Goal: Book appointment/travel/reservation

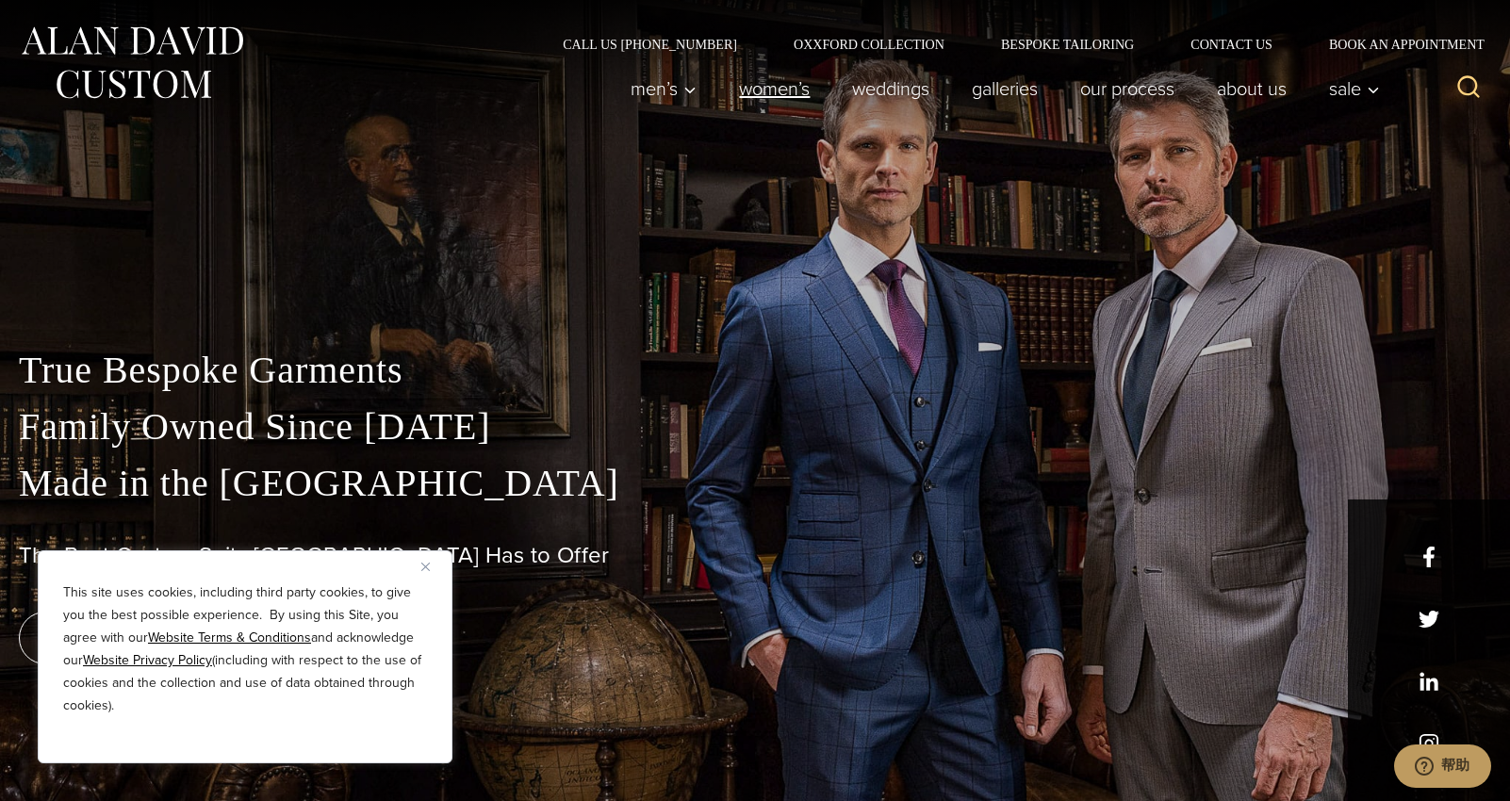
click at [758, 90] on link "Women’s" at bounding box center [774, 89] width 113 height 38
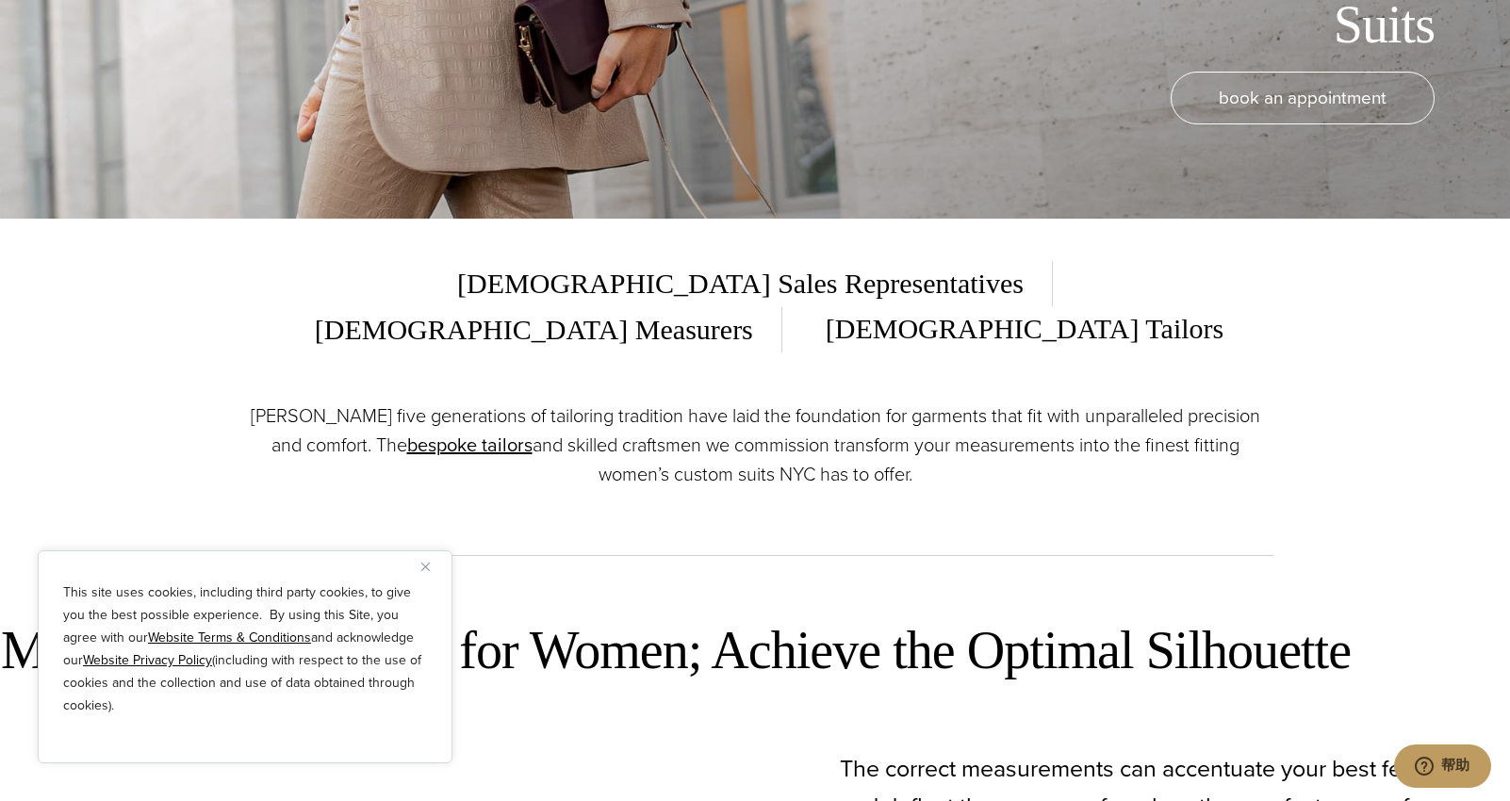
scroll to position [601, 0]
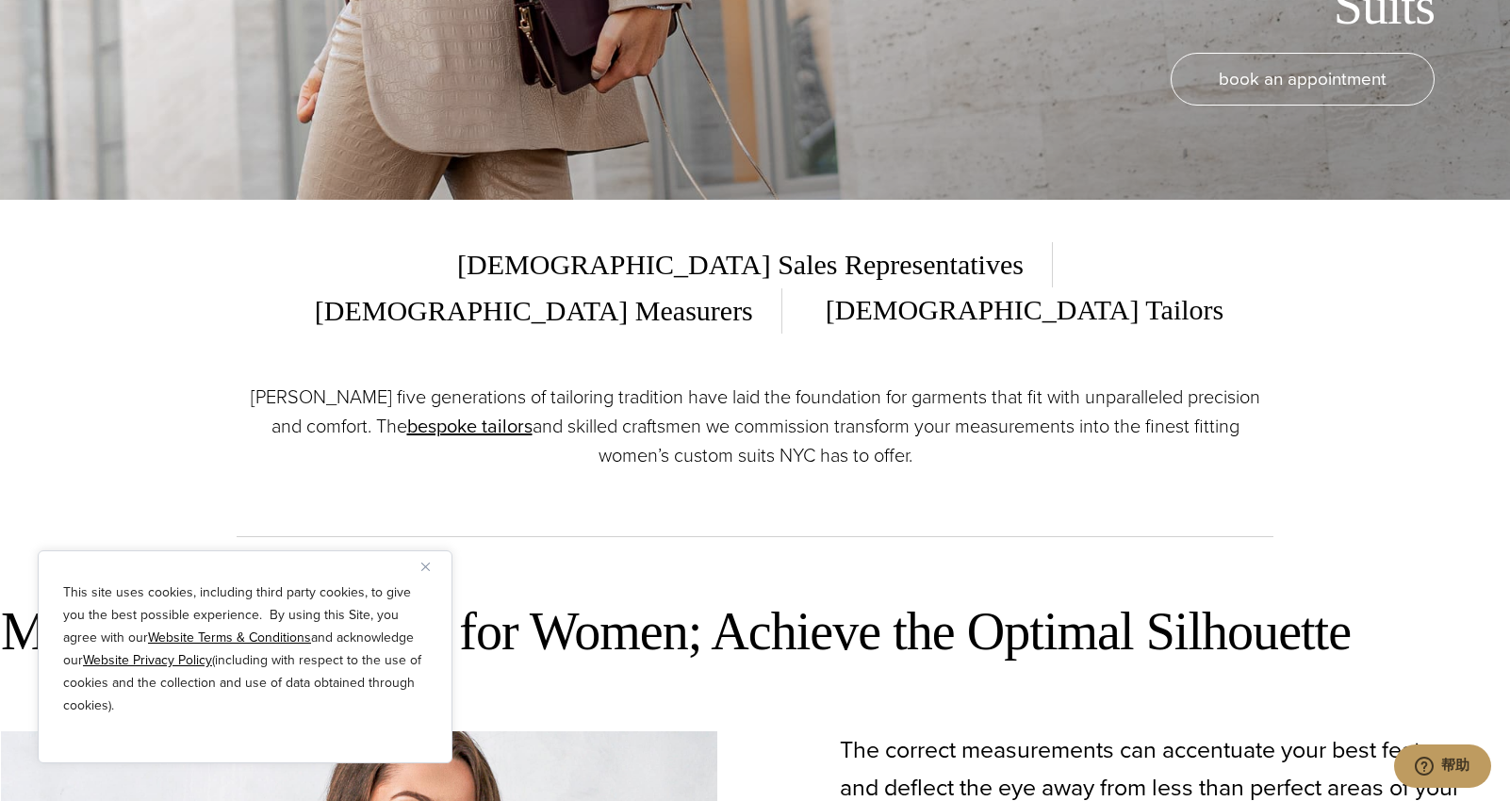
click at [419, 569] on div "This site uses cookies, including third party cookies, to give you the best pos…" at bounding box center [245, 656] width 415 height 213
click at [431, 572] on button "Close" at bounding box center [432, 566] width 23 height 23
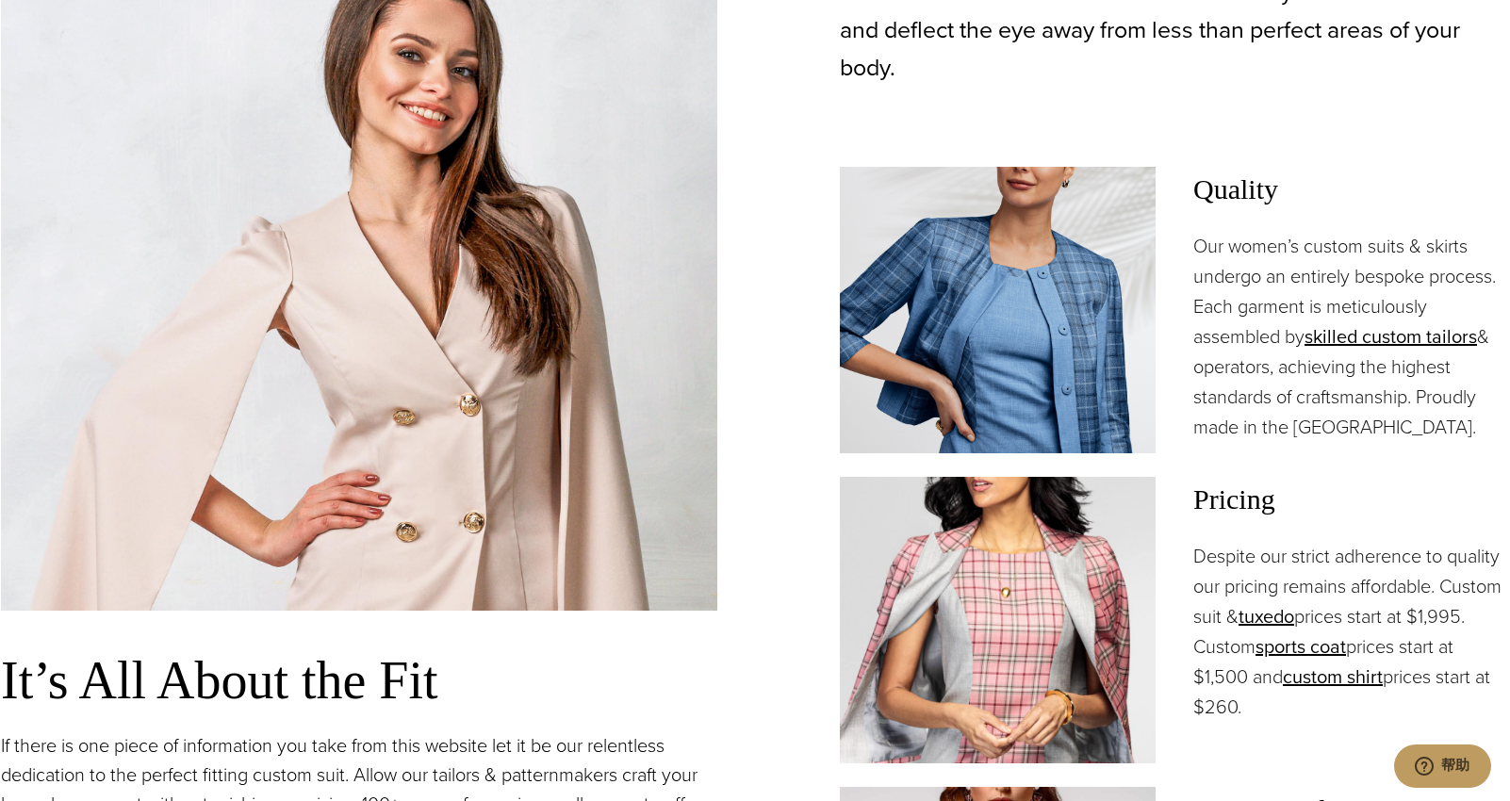
scroll to position [1301, 0]
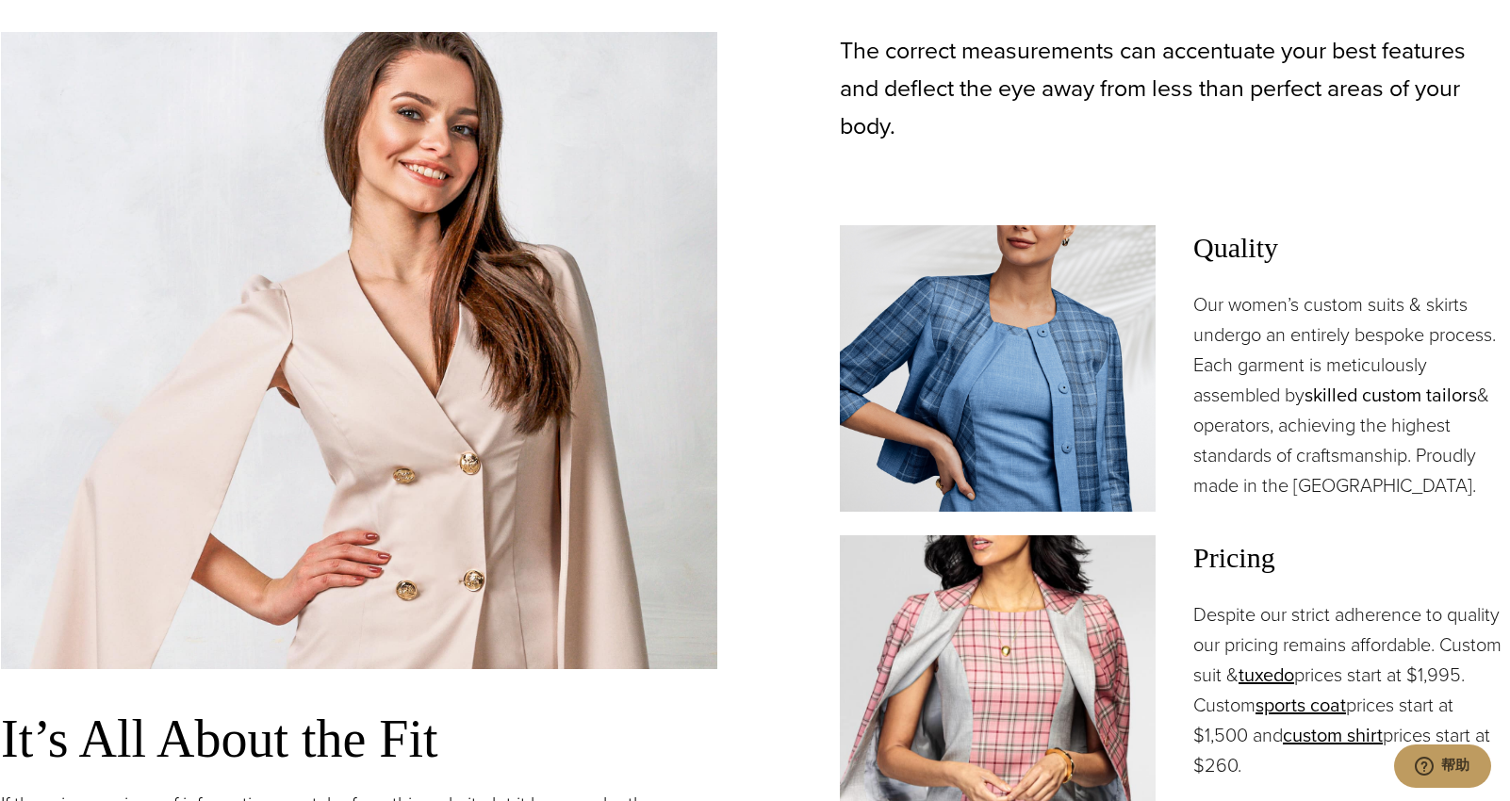
click at [1336, 381] on link "skilled custom tailors" at bounding box center [1390, 395] width 172 height 28
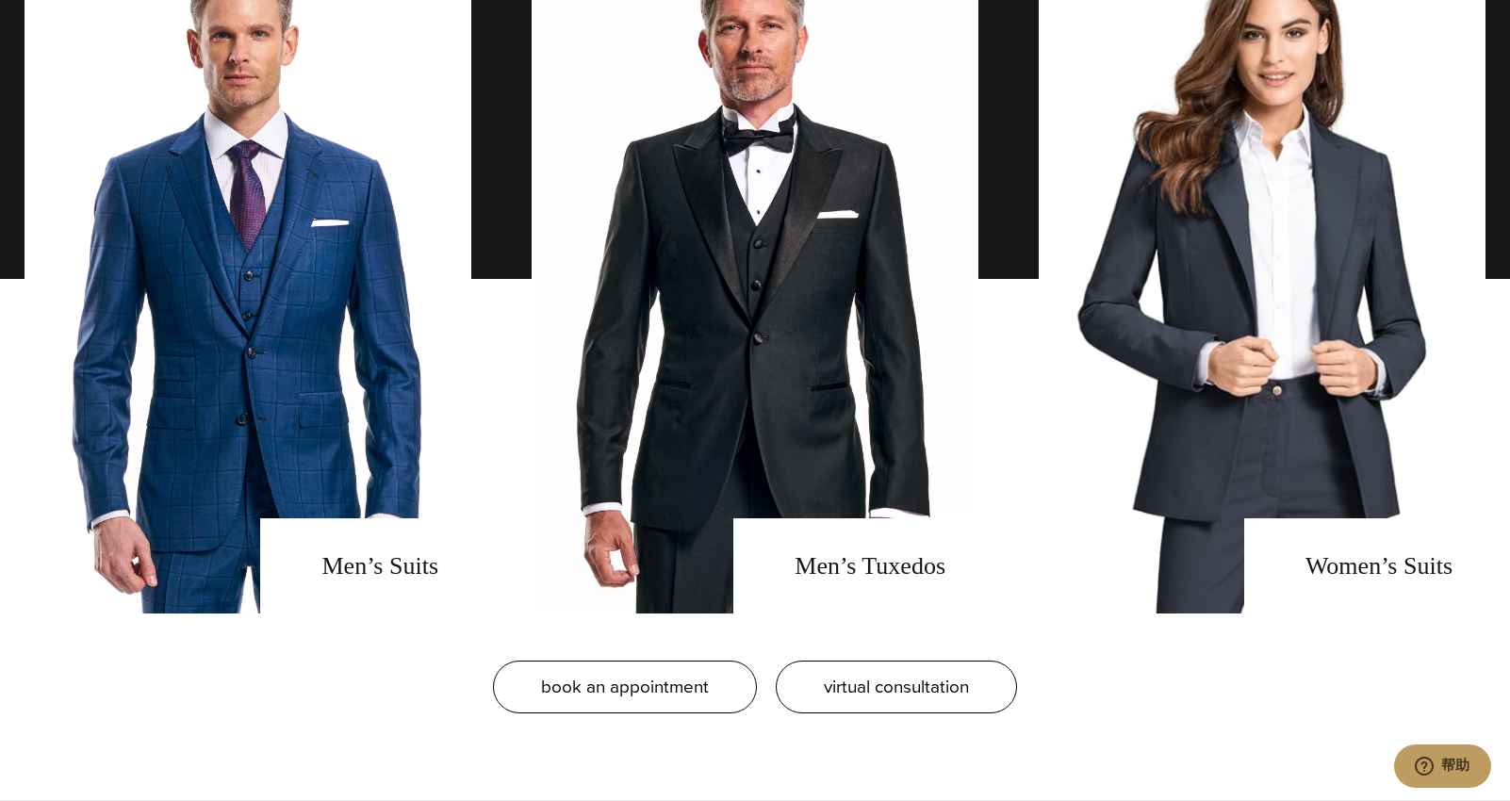
scroll to position [1501, 0]
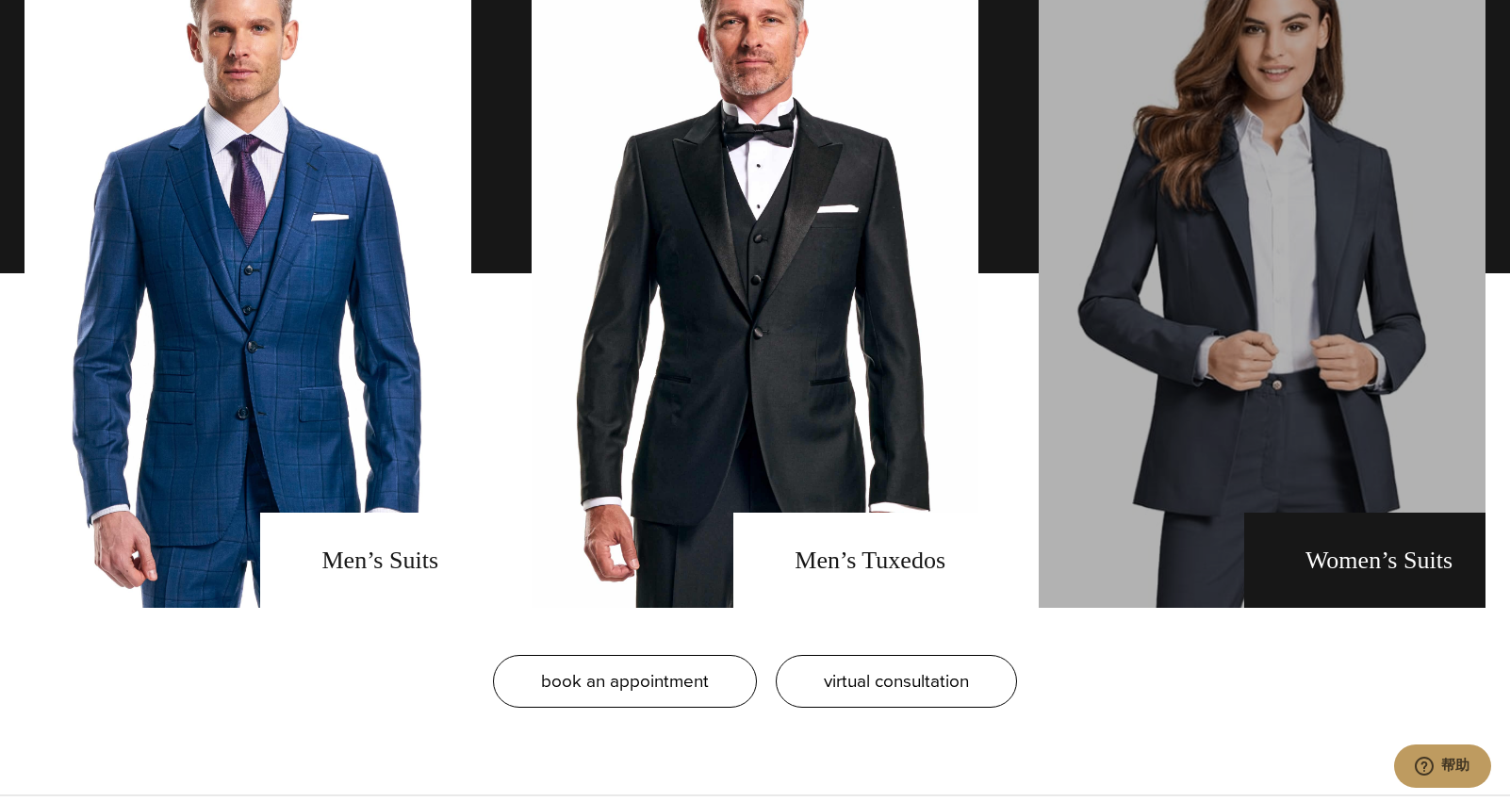
click at [1262, 441] on link "Women's Suits" at bounding box center [1262, 273] width 447 height 669
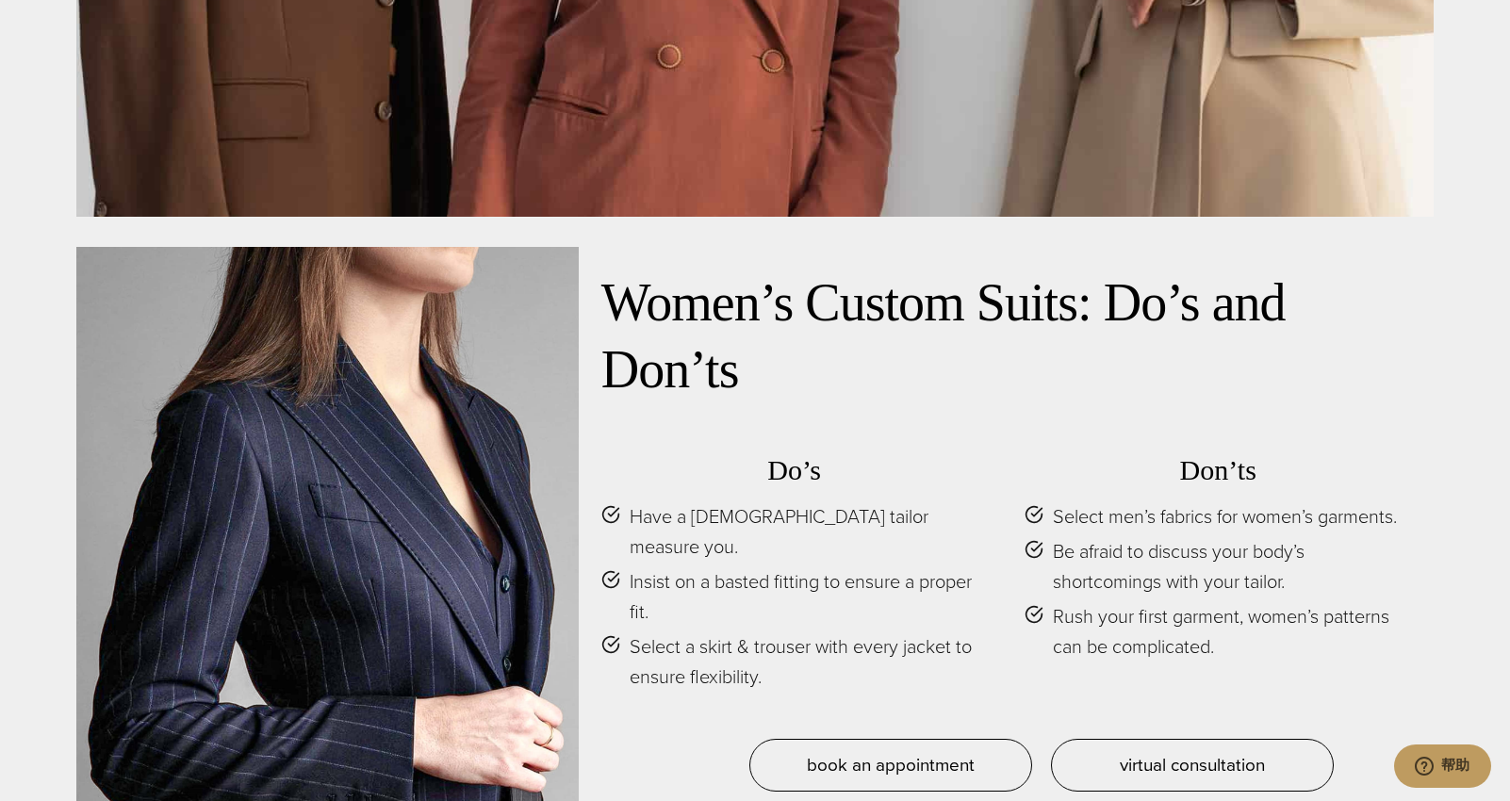
scroll to position [8732, 0]
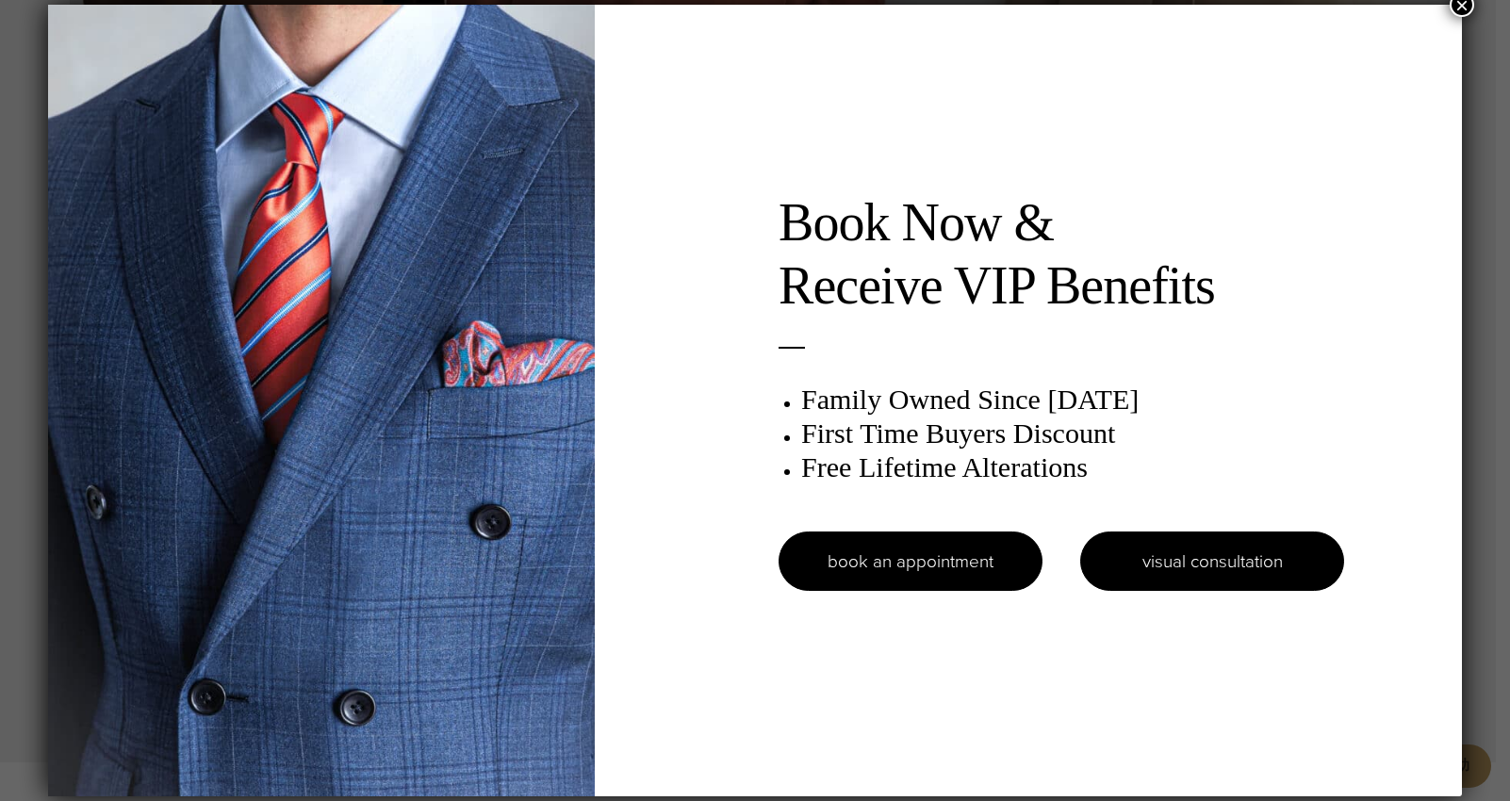
click at [1171, 546] on link "visual consultation" at bounding box center [1212, 561] width 264 height 59
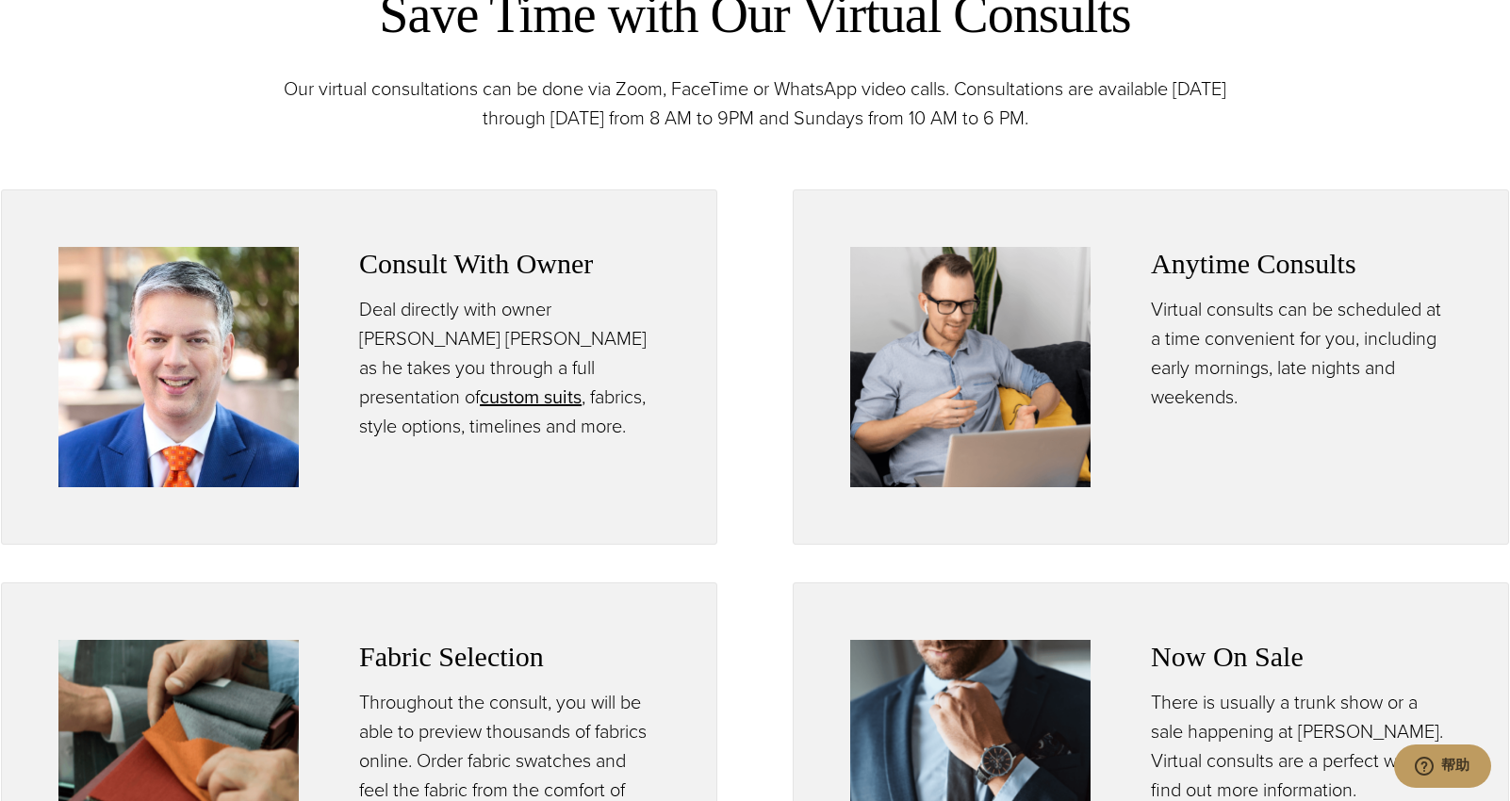
scroll to position [913, 0]
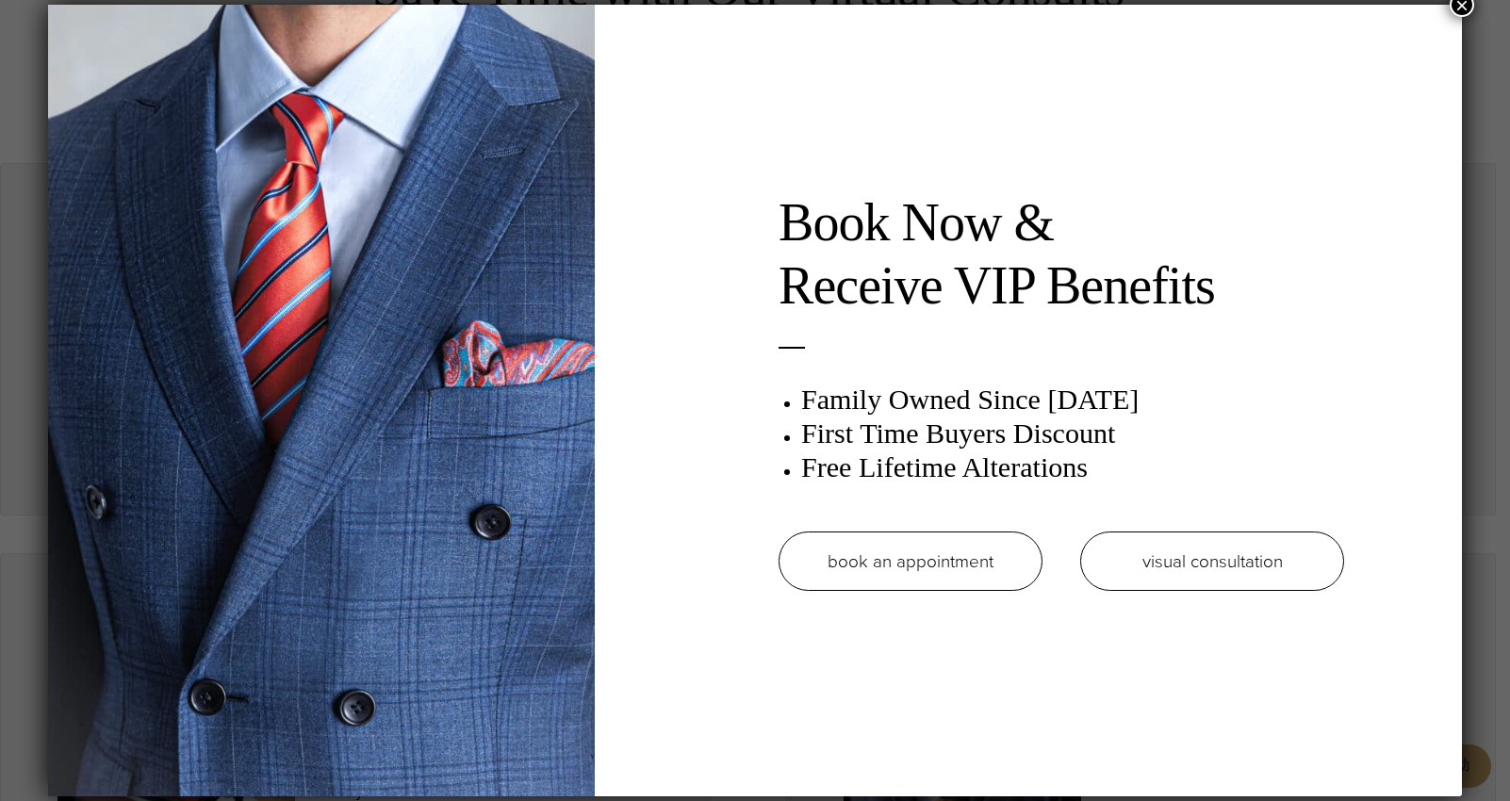
click at [951, 567] on link "book an appointment" at bounding box center [911, 561] width 264 height 59
